Goal: Entertainment & Leisure: Consume media (video, audio)

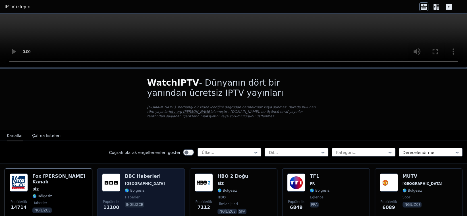
scroll to position [76, 0]
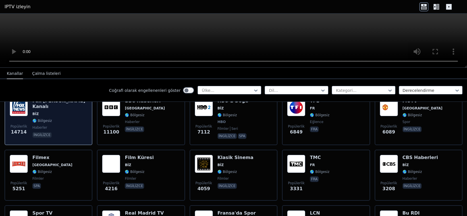
click at [74, 133] on div "Popülerlik 14714 Fox [PERSON_NAME] Kanalı BİZ 🌎 Bölgesiz haberler ingilizce" at bounding box center [49, 119] width 78 height 42
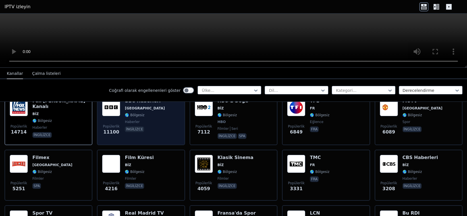
click at [145, 132] on span "ingilizce" at bounding box center [145, 130] width 40 height 7
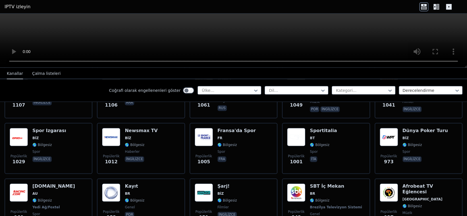
scroll to position [795, 0]
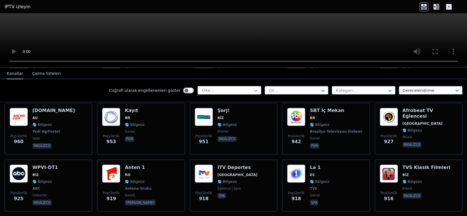
click at [253, 89] on icon at bounding box center [256, 91] width 6 height 6
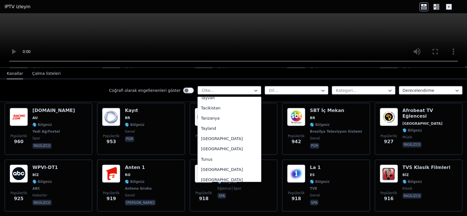
scroll to position [1932, 0]
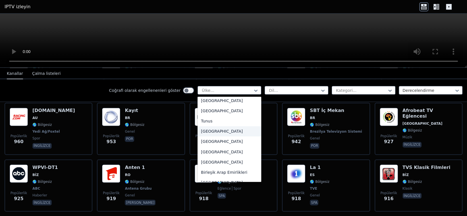
click at [205, 129] on font "[GEOGRAPHIC_DATA]" at bounding box center [222, 131] width 42 height 5
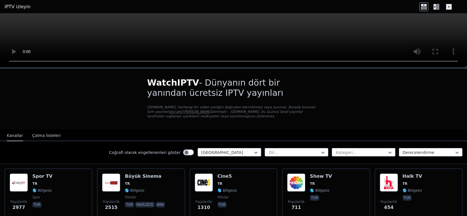
scroll to position [38, 0]
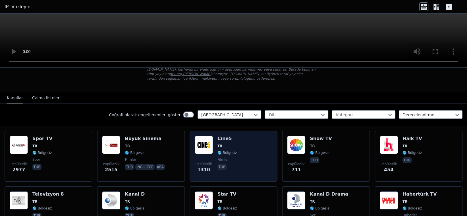
click at [247, 156] on div "Popülerlik 1310 Cine5 TR 🌎 Bölgesiz filmler tur" at bounding box center [234, 156] width 78 height 41
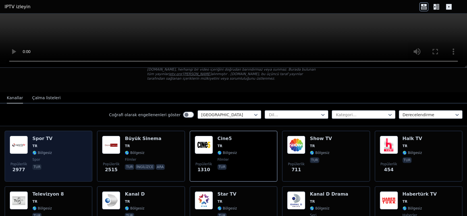
click at [50, 145] on div "Popülerlik 2977 Spor TV TR 🌎 Bölgesiz spor tur" at bounding box center [49, 156] width 78 height 41
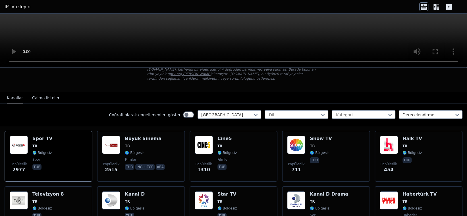
click at [240, 31] on video at bounding box center [233, 41] width 467 height 54
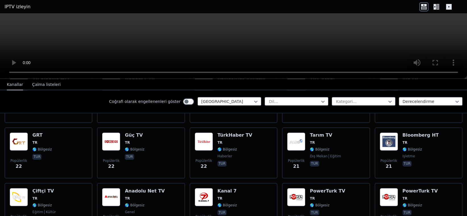
scroll to position [795, 0]
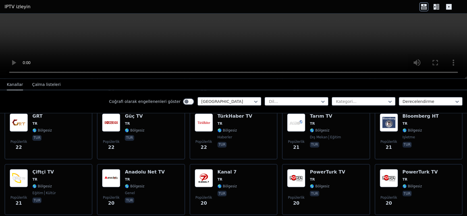
click at [38, 84] on font "Çalma listeleri" at bounding box center [46, 84] width 28 height 5
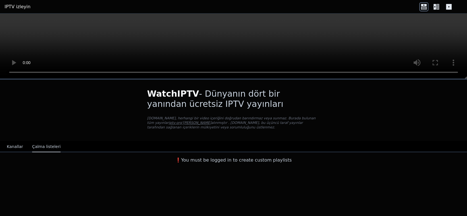
scroll to position [0, 0]
drag, startPoint x: 9, startPoint y: 146, endPoint x: 37, endPoint y: 148, distance: 27.3
click at [9, 146] on font "Kanallar" at bounding box center [15, 147] width 16 height 5
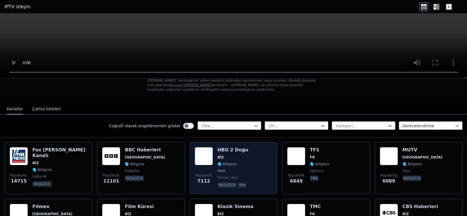
scroll to position [76, 0]
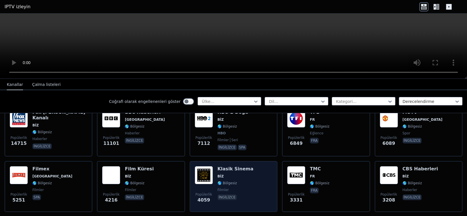
click at [241, 181] on span "🌎 Bölgesiz" at bounding box center [235, 183] width 36 height 5
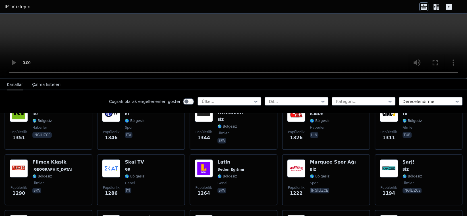
scroll to position [568, 0]
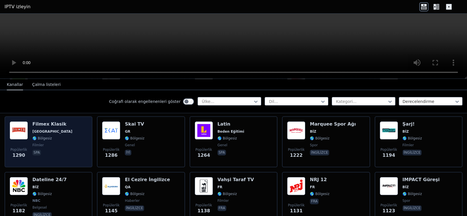
click at [46, 143] on span "filmler" at bounding box center [52, 145] width 40 height 5
click at [44, 130] on font "[GEOGRAPHIC_DATA]" at bounding box center [52, 132] width 40 height 4
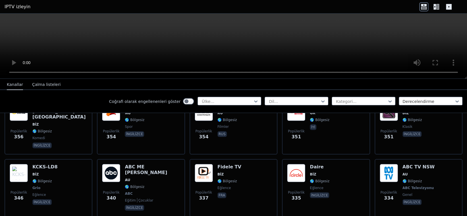
scroll to position [2685, 0]
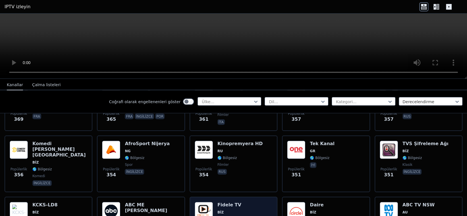
click at [233, 216] on span "🌎 Bölgesiz" at bounding box center [229, 219] width 24 height 5
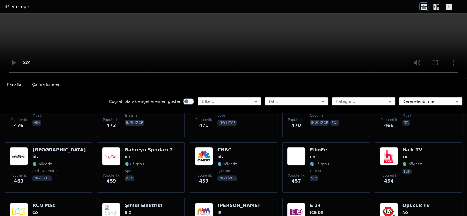
scroll to position [1947, 0]
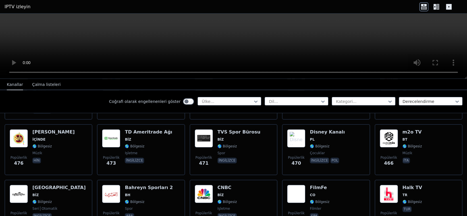
click at [230, 185] on div "CNBC BİZ 🌎 Bölgesiz işletme ingilizce" at bounding box center [227, 205] width 20 height 41
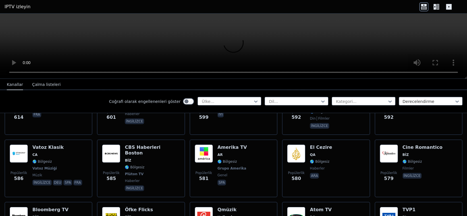
scroll to position [1416, 0]
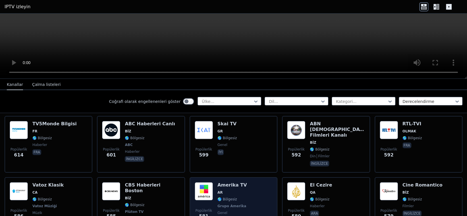
click at [239, 197] on span "🌎 Bölgesiz" at bounding box center [232, 199] width 30 height 5
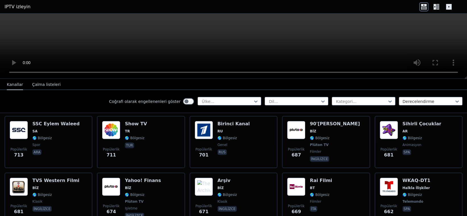
scroll to position [1208, 0]
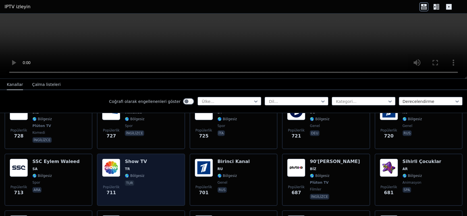
click at [125, 167] on font "TR" at bounding box center [127, 169] width 5 height 4
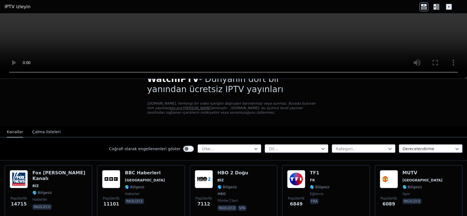
scroll to position [0, 0]
